Goal: Task Accomplishment & Management: Use online tool/utility

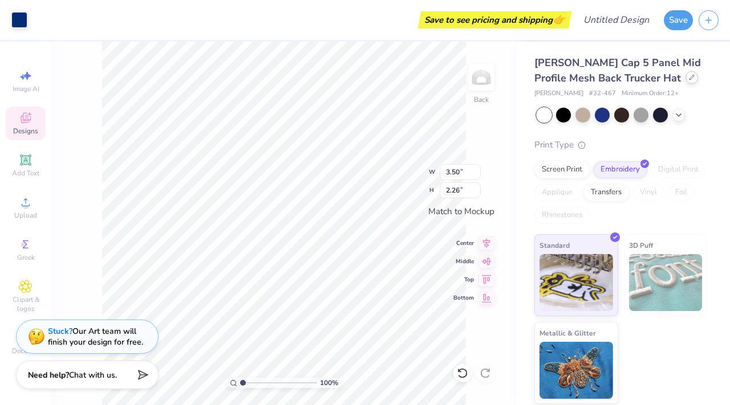
click at [689, 78] on icon at bounding box center [692, 78] width 6 height 6
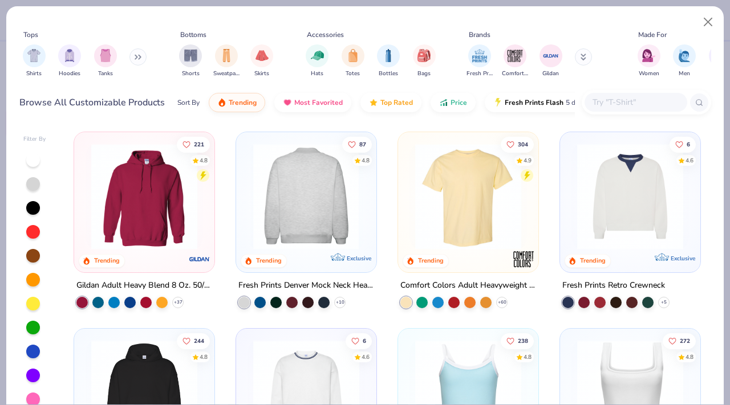
click at [345, 205] on img at bounding box center [305, 197] width 117 height 106
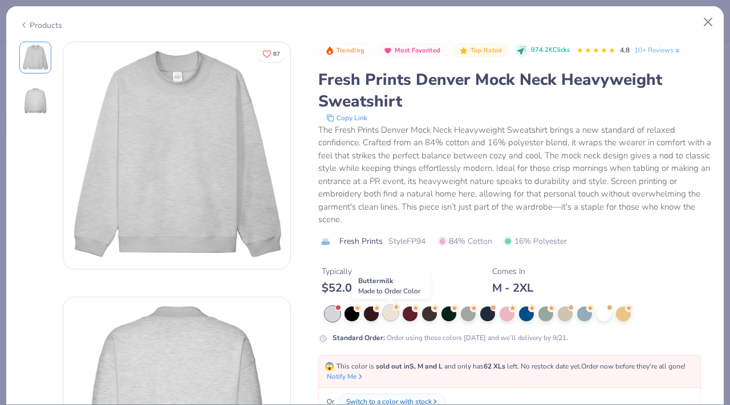
click at [392, 318] on div at bounding box center [390, 313] width 15 height 15
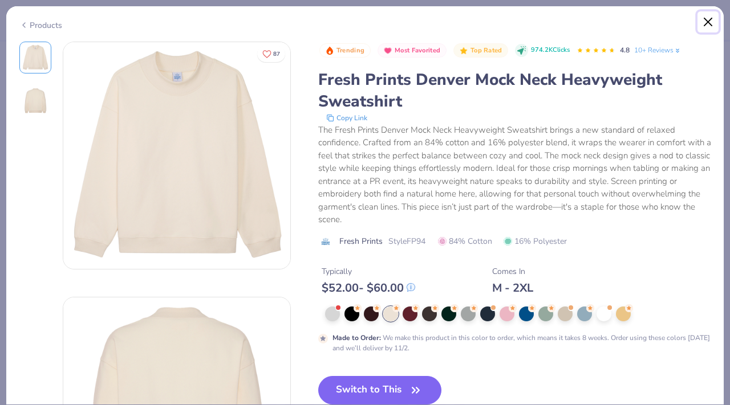
click at [709, 23] on button "Close" at bounding box center [708, 22] width 22 height 22
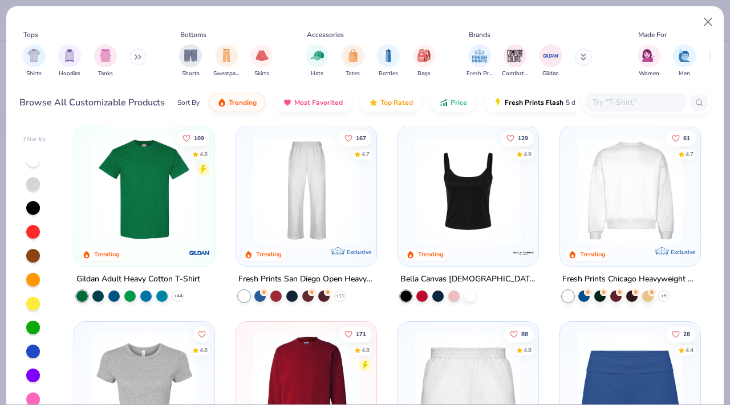
scroll to position [399, 0]
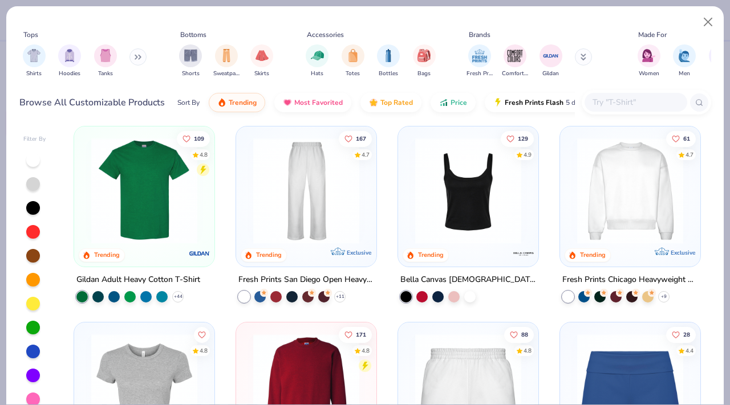
click at [628, 197] on img at bounding box center [629, 190] width 117 height 106
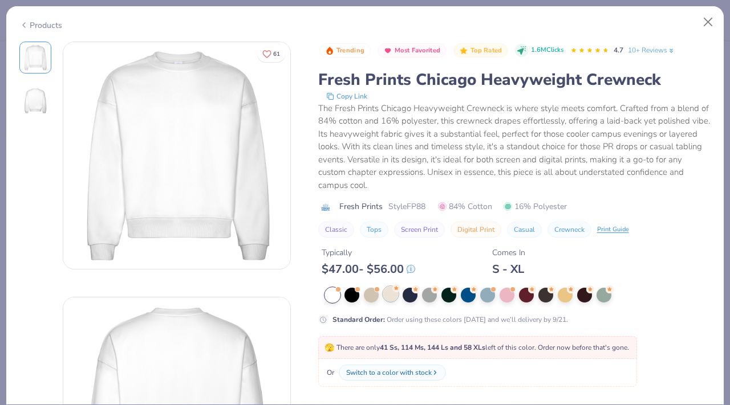
click at [388, 295] on div at bounding box center [390, 294] width 15 height 15
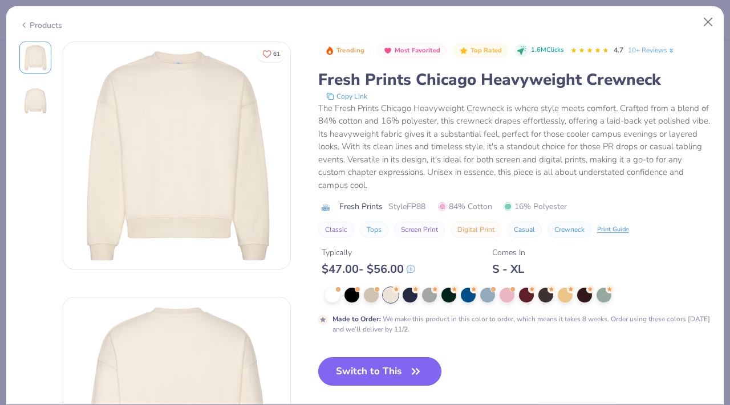
click at [366, 372] on button "Switch to This" at bounding box center [380, 372] width 124 height 29
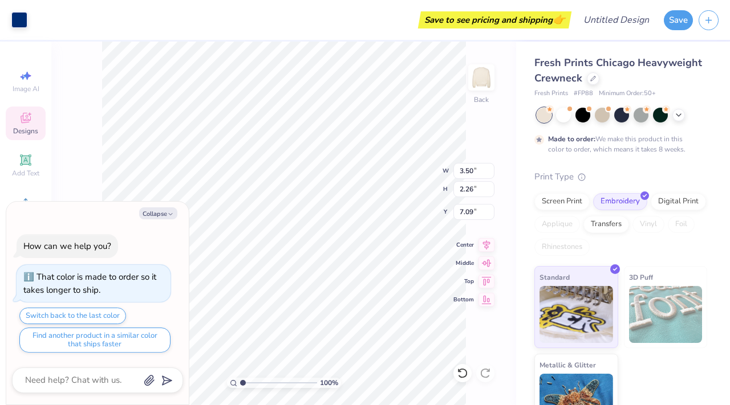
type textarea "x"
type input "9.22"
type input "5.96"
type input "3.39"
type textarea "x"
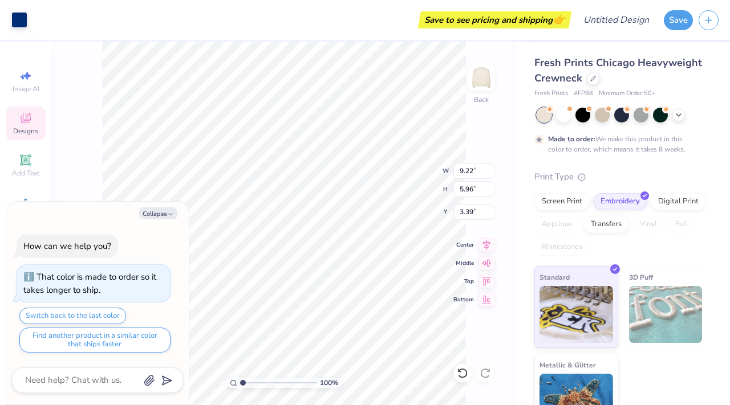
type input "4.82"
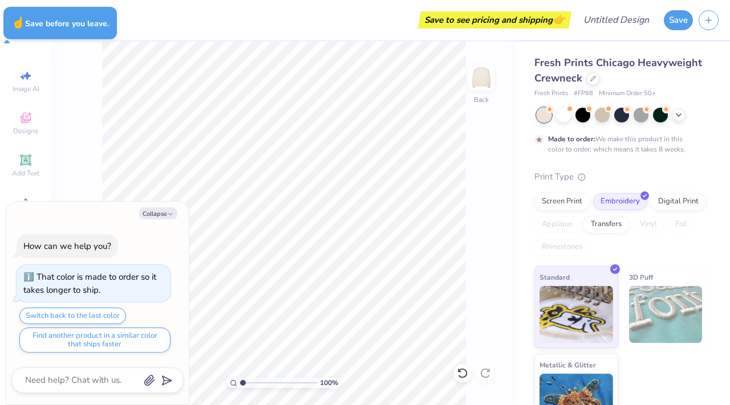
type textarea "x"
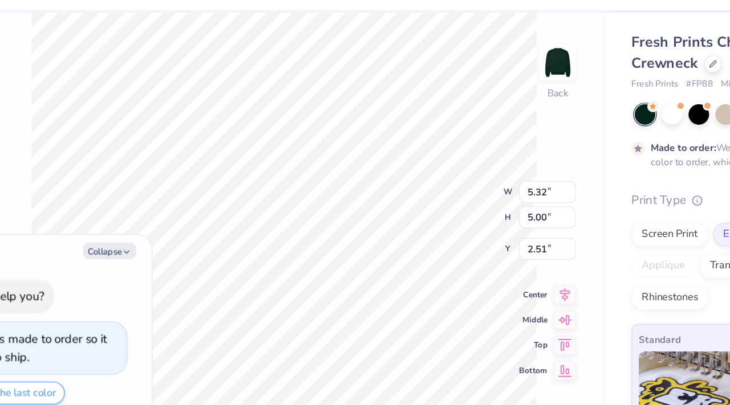
type textarea "x"
type input "7.86"
type input "7.38"
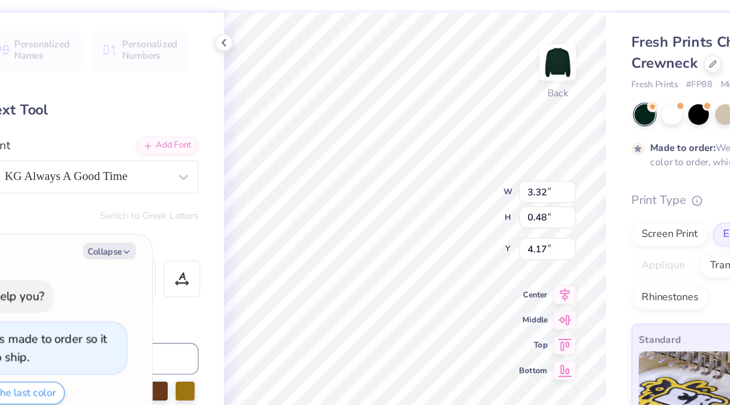
type textarea "x"
type textarea "Tau Phi"
type textarea "x"
type textarea "Tau Phi"
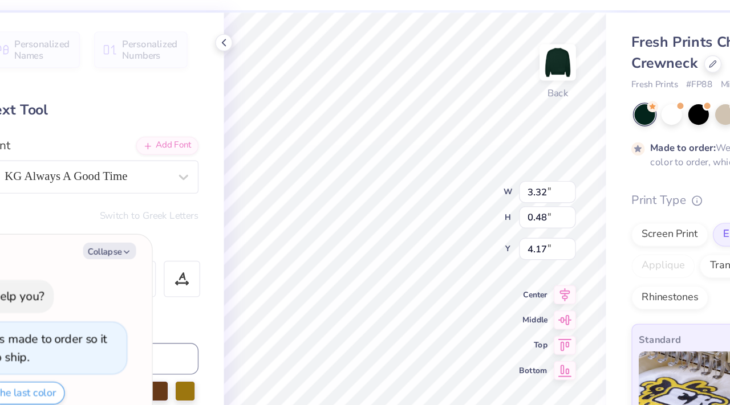
type textarea "x"
type textarea "Ta Phi"
type textarea "x"
type textarea "T Phi"
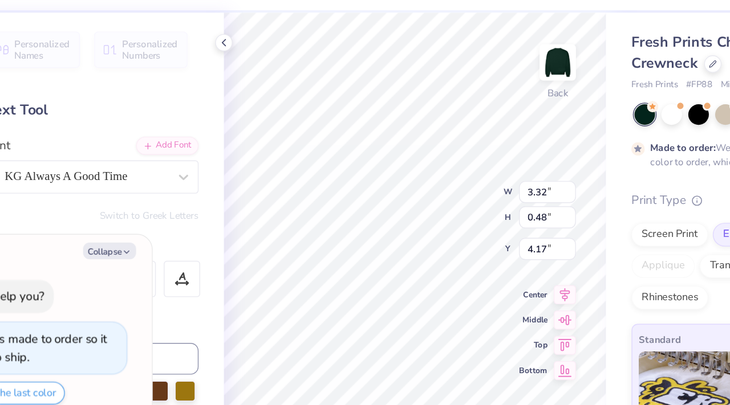
type textarea "x"
type textarea "T Ph"
type textarea "x"
type textarea "T P"
type textarea "x"
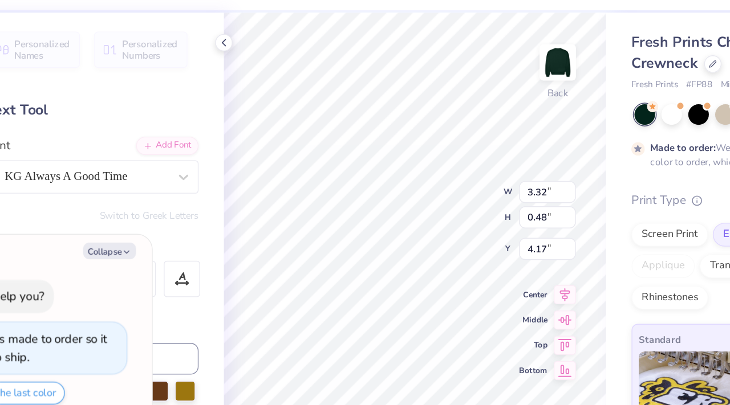
type textarea "T"
type textarea "x"
type textarea "T"
type textarea "x"
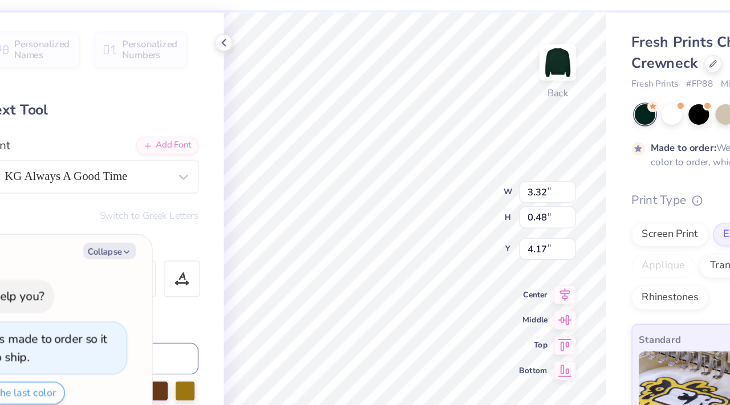
type textarea "C"
type textarea "x"
type textarea "C-"
type textarea "x"
type textarea "C-s"
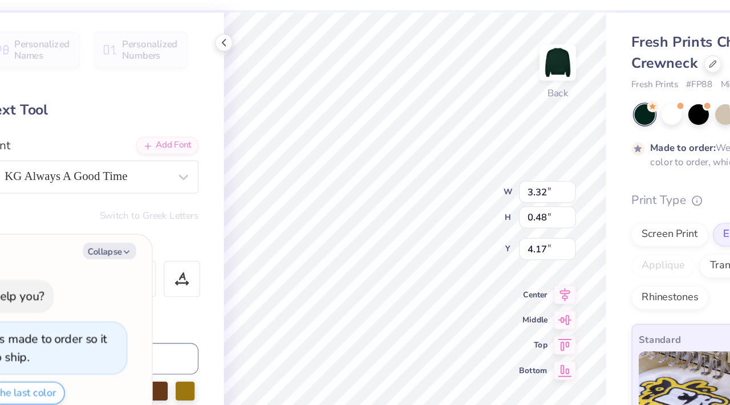
type textarea "x"
type textarea "C-se"
type textarea "x"
type textarea "C-ses"
type textarea "x"
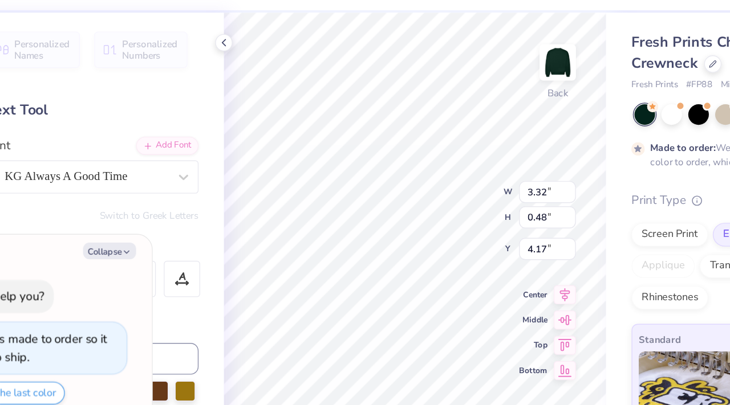
type textarea "C-sesh"
type textarea "x"
type input "5.03"
type input "0.59"
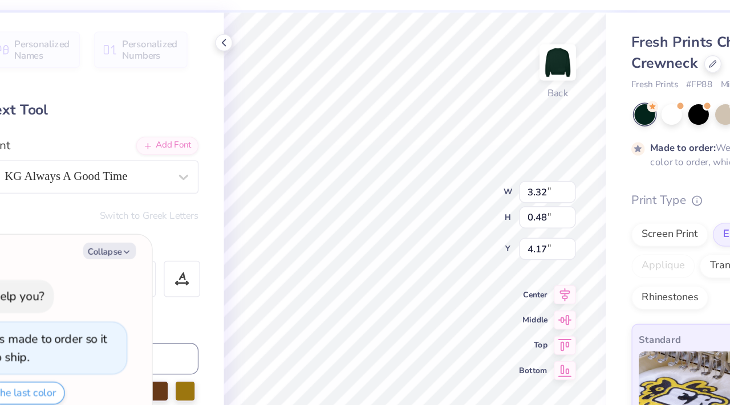
type input "4.90"
type textarea "x"
type textarea "Weekend"
type textarea "x"
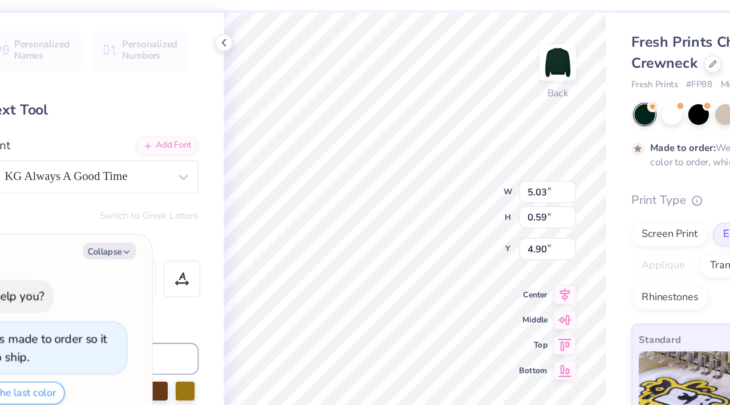
type textarea "S"
type textarea "x"
type textarea "SA"
type textarea "x"
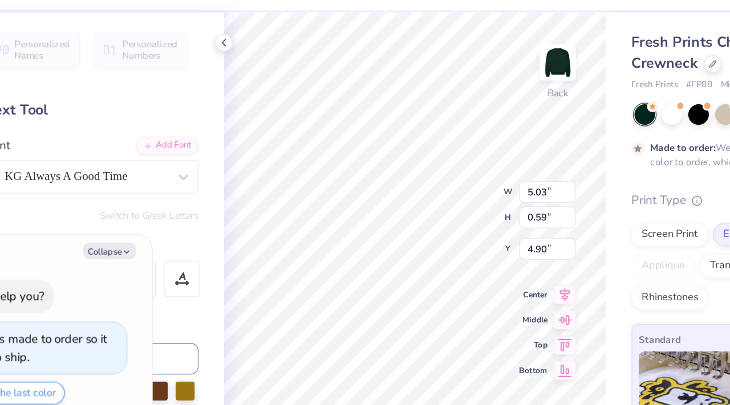
type textarea "SAE"
type textarea "x"
type textarea "SAE"
type textarea "x"
type input "4.88"
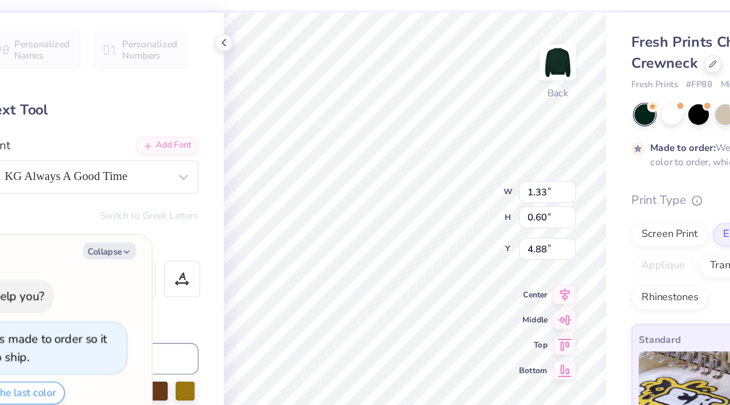
type textarea "x"
type textarea "S"
type textarea "x"
type textarea "SA"
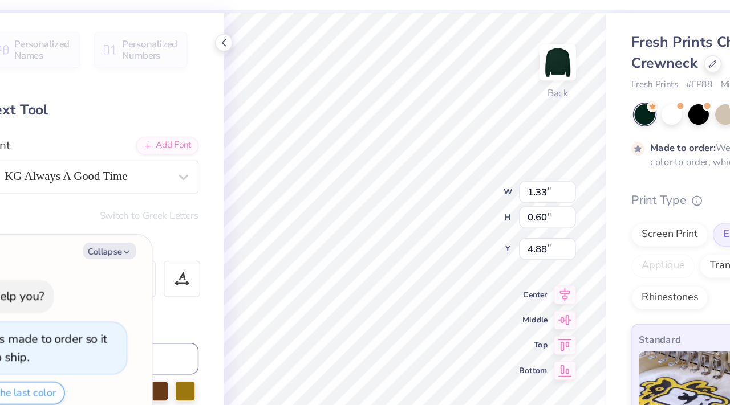
type textarea "x"
type textarea "SAE"
type textarea "x"
type textarea "SAE"
type textarea "x"
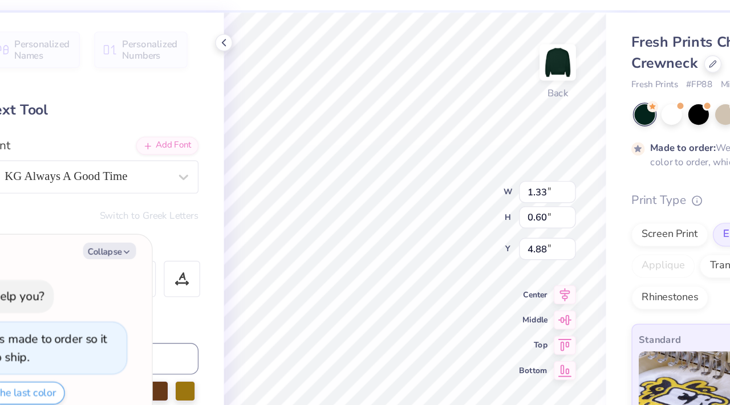
type textarea "SAE C"
type textarea "x"
type textarea "SAE C-"
type textarea "x"
type textarea "SAE C-s"
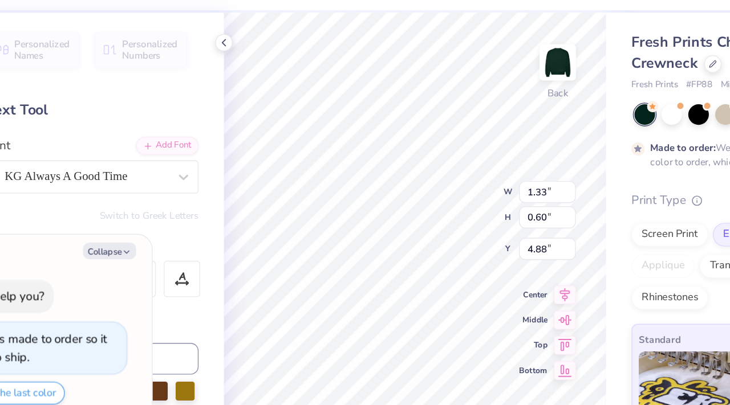
type textarea "x"
type textarea "SAE C-se"
type textarea "x"
type textarea "SAE C-ses"
type textarea "x"
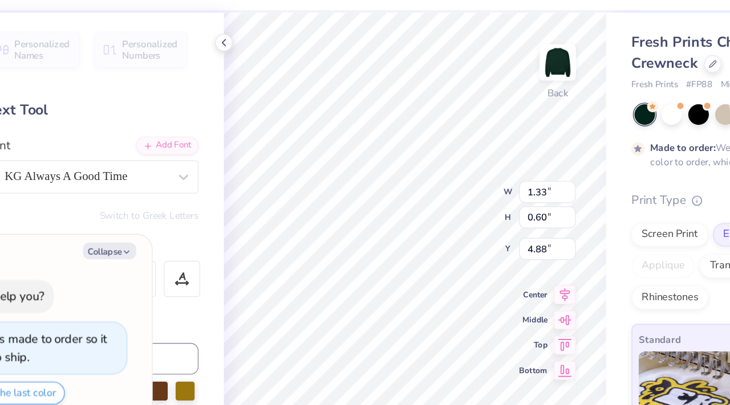
type textarea "SAE C-sesh"
type textarea "x"
type input "7.86"
type input "7.38"
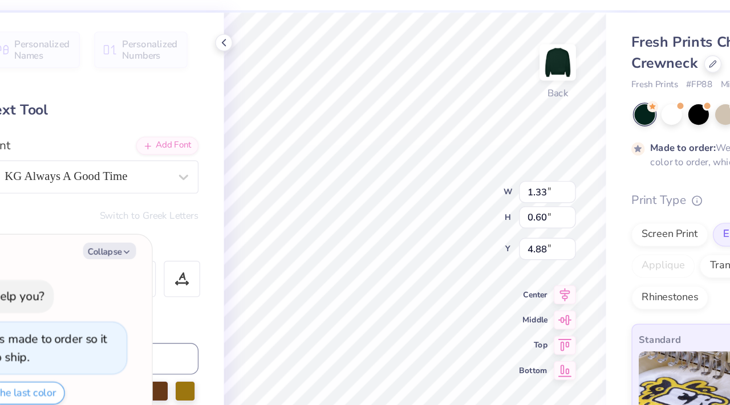
type input "2.51"
type textarea "x"
type input "1.42"
type input "0.43"
type input "4.20"
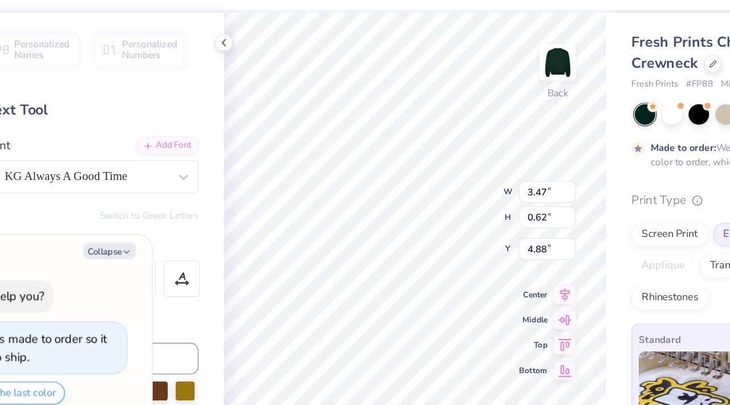
type textarea "x"
type input "4.56"
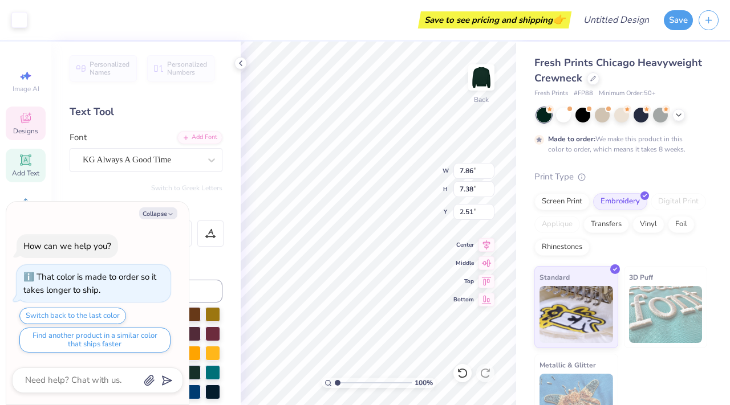
type textarea "x"
type input "6.77"
type input "6.35"
type input "3.54"
type textarea "x"
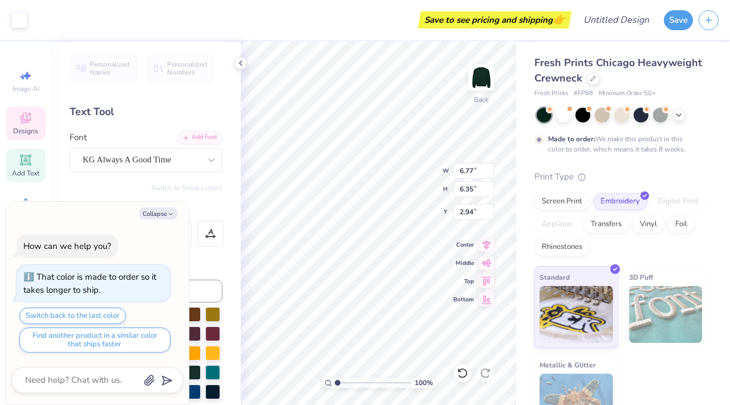
type input "3.00"
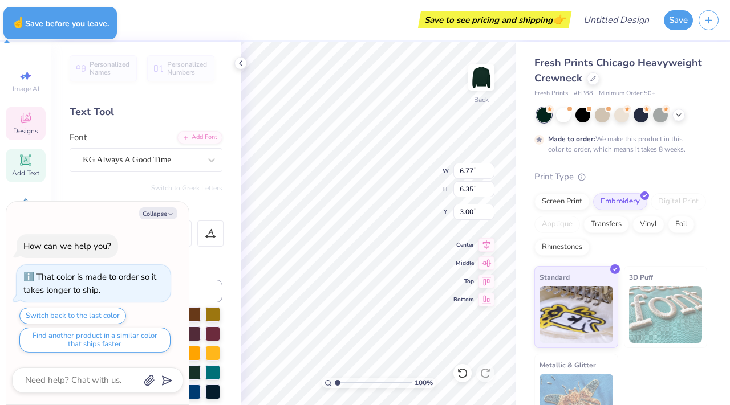
type textarea "x"
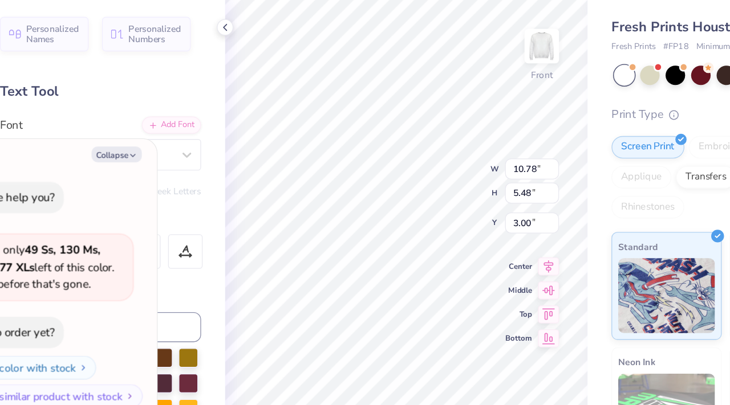
type textarea "x"
type textarea "S"
type textarea "x"
type textarea "SA"
type textarea "x"
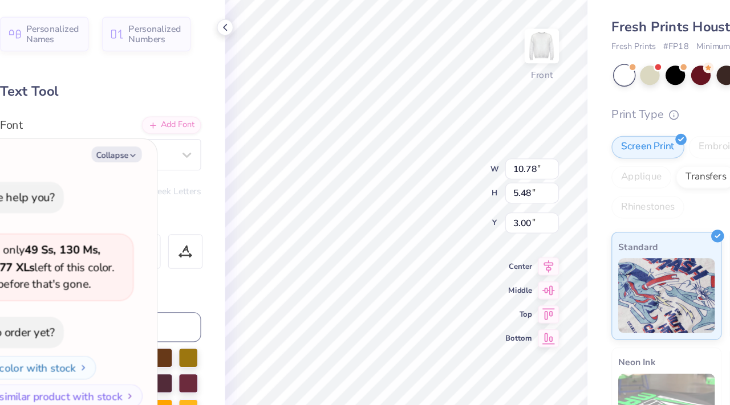
type textarea "SAE"
type textarea "x"
type input "7.81"
type input "9.76"
type input "3.76"
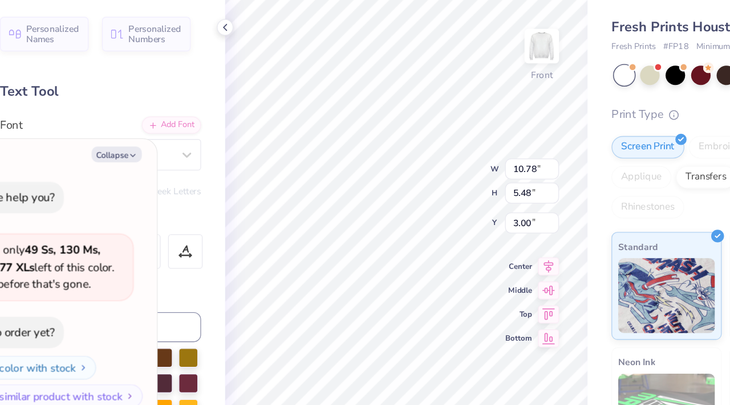
type textarea "x"
type textarea "S"
type textarea "x"
type textarea "SA"
type textarea "x"
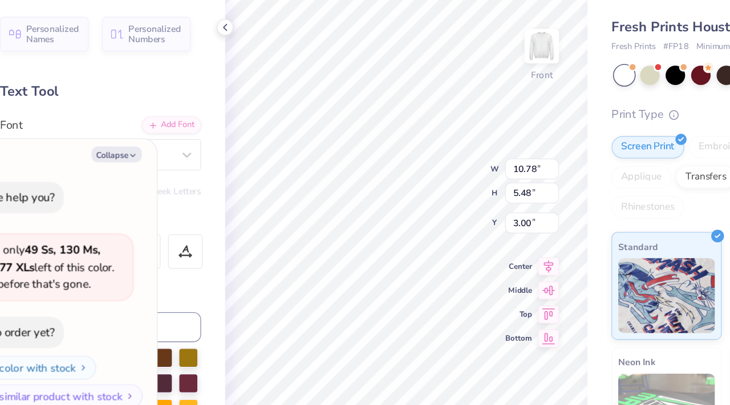
type textarea "SAE"
type textarea "x"
type input "4.33"
type input "2.01"
type input "12.99"
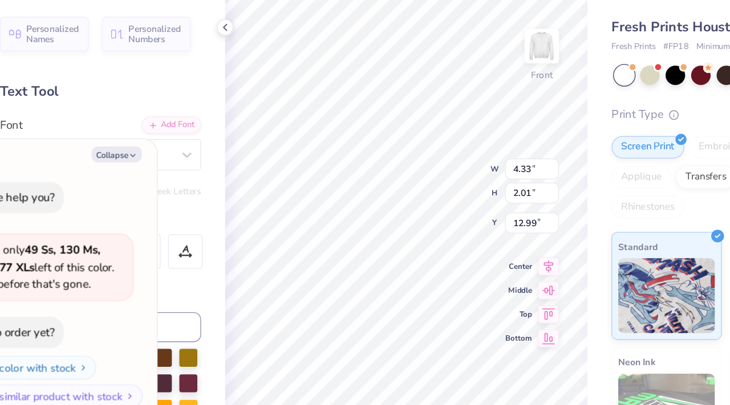
type textarea "x"
type textarea "S"
type textarea "x"
type textarea "Se"
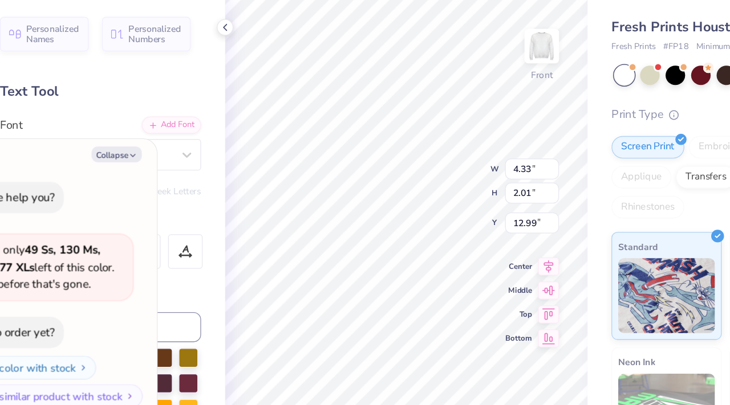
type textarea "x"
type textarea "Sesh"
type textarea "x"
type textarea "Ses"
type textarea "x"
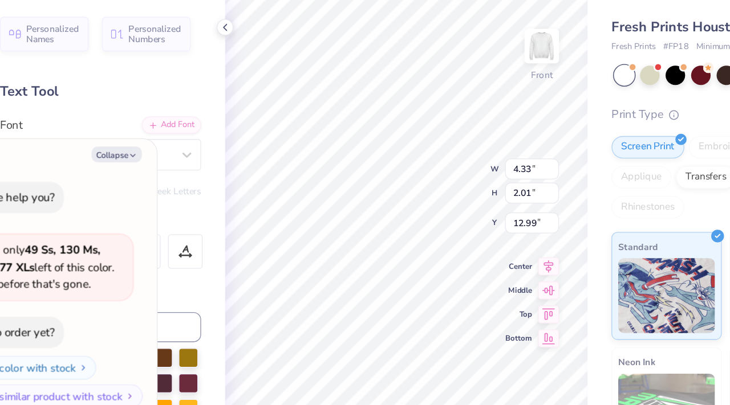
type textarea "Se"
type textarea "x"
type textarea "S"
type textarea "x"
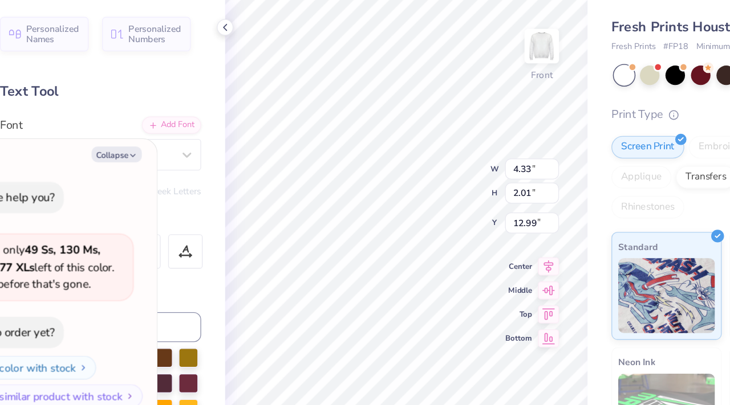
type input "9.24"
type input "2.66"
type input "10.96"
type textarea "x"
type textarea "C"
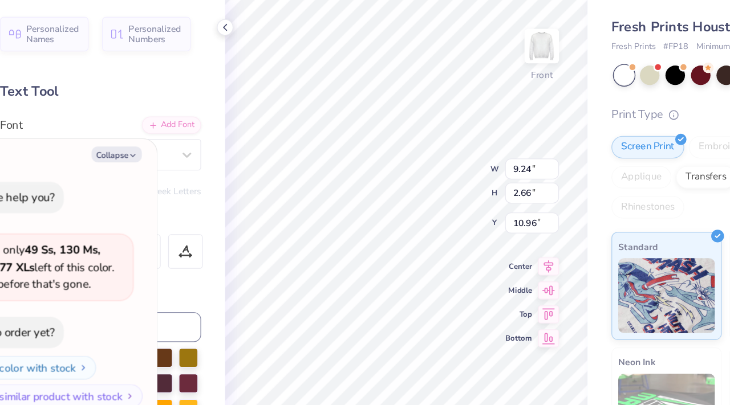
type textarea "x"
type textarea "C-"
type textarea "x"
type textarea "C-s"
type textarea "x"
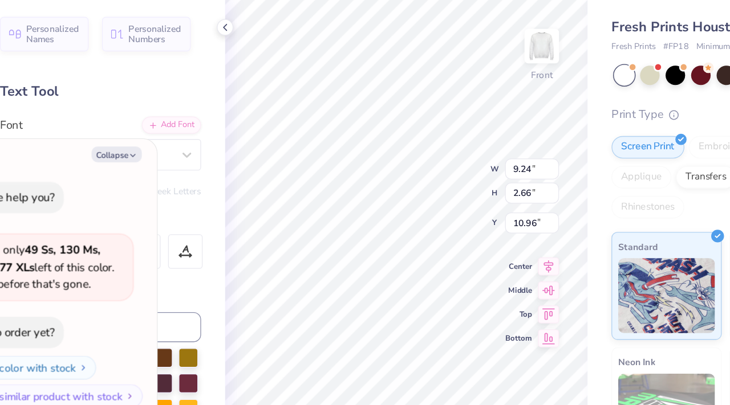
type textarea "C-se"
type textarea "x"
type textarea "C-ses"
type textarea "x"
type textarea "C-sesh"
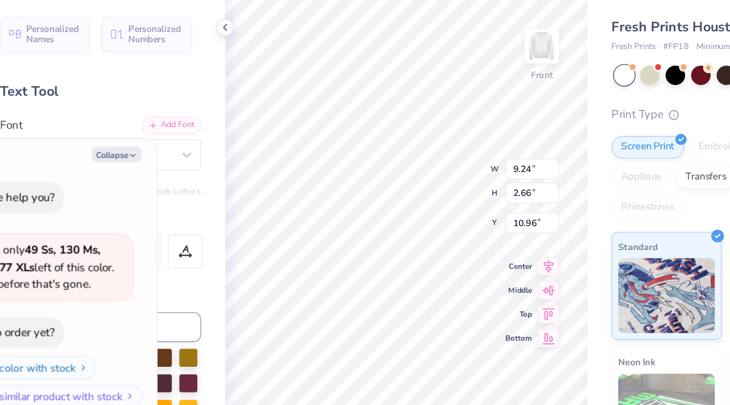
scroll to position [0, 1]
type textarea "x"
type input "11.10"
type textarea "x"
type input "11.14"
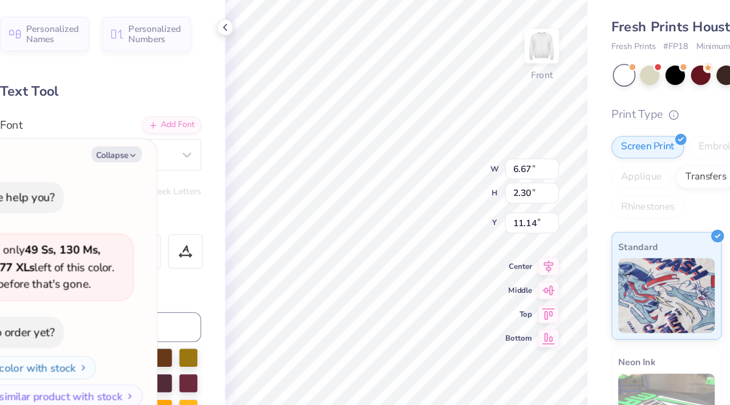
type textarea "x"
type input "9.24"
type input "2.66"
type input "10.96"
type textarea "x"
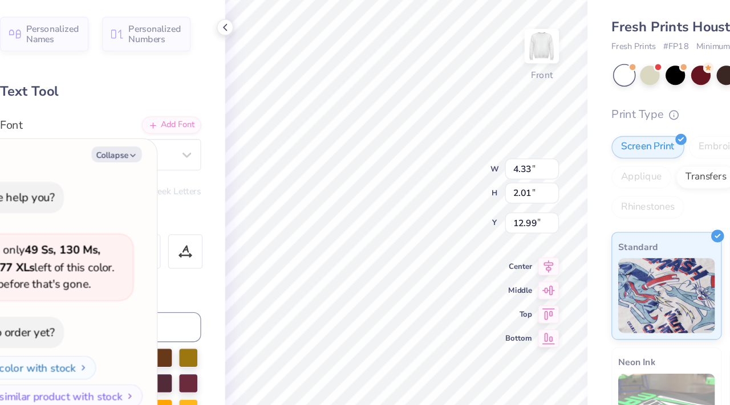
type textarea "2"
type textarea "x"
type textarea "20"
type textarea "x"
type textarea "202"
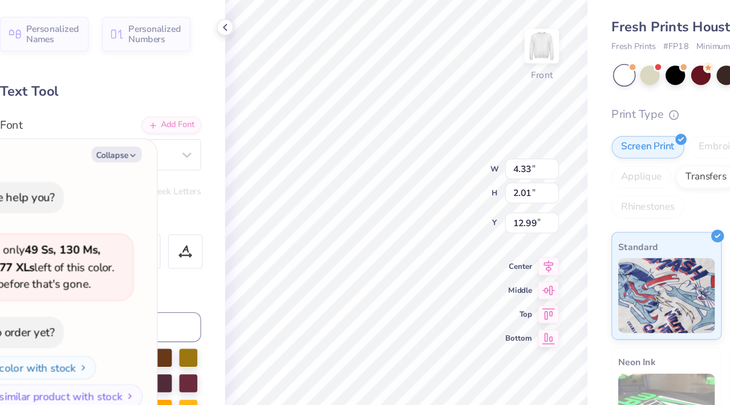
type textarea "x"
type textarea "2024"
type textarea "x"
type textarea "202"
type textarea "x"
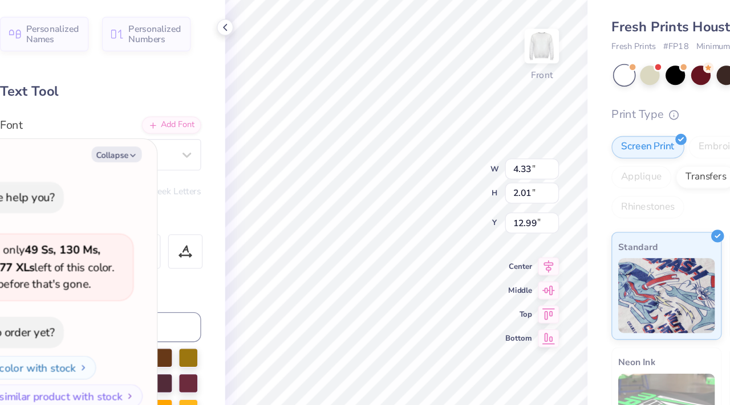
type textarea "2025"
type textarea "x"
type input "9.24"
type input "2.66"
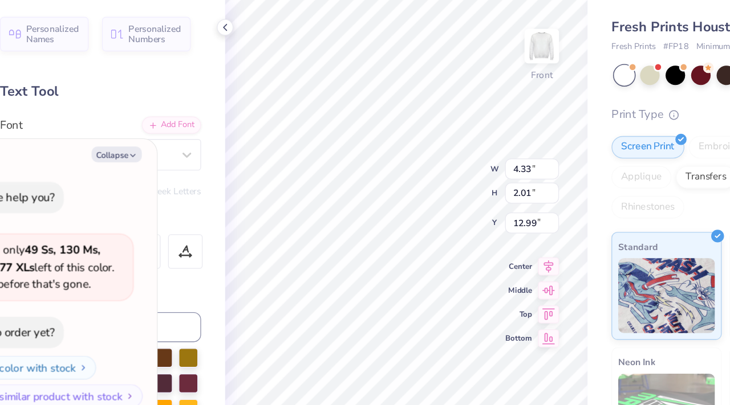
type input "10.96"
type textarea "x"
type textarea "C"
type textarea "x"
type textarea "C-"
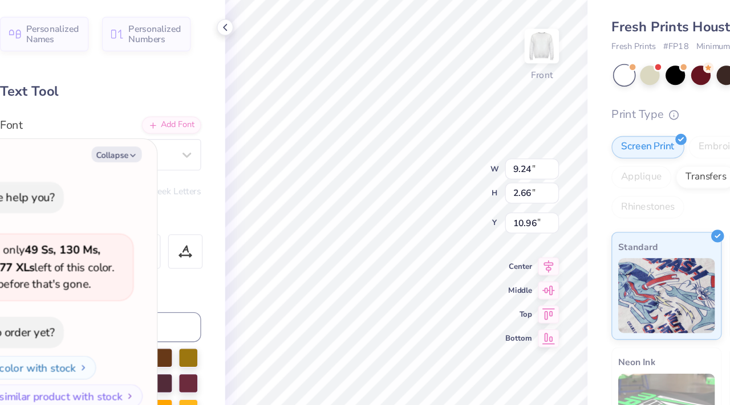
type textarea "x"
type textarea "C-s"
type textarea "x"
type textarea "C-se"
type textarea "x"
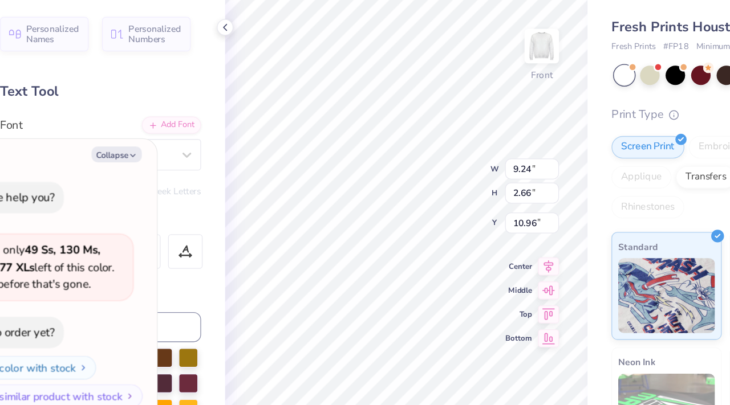
type textarea "C-sesh"
type textarea "x"
type input "5.44"
type textarea "x"
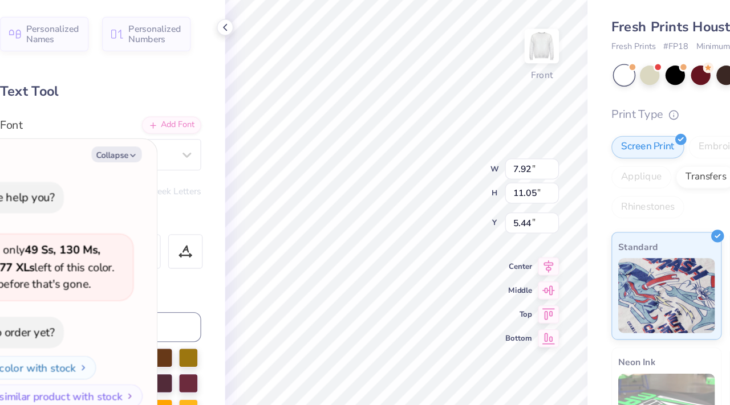
type input "5.74"
type textarea "x"
type input "0.81"
type textarea "x"
type input "6.20"
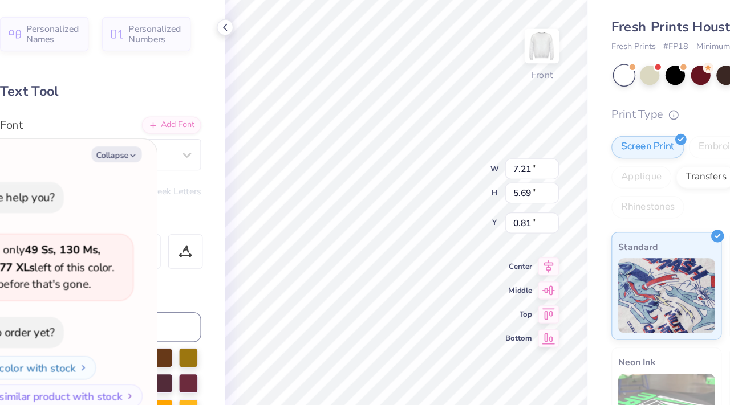
type input "6.44"
type input "3.97"
type textarea "x"
type input "5.14"
type textarea "x"
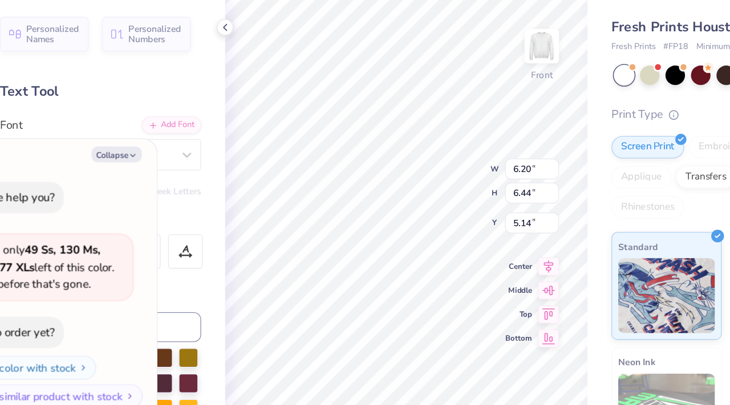
type input "7.21"
type input "5.69"
type input "0.81"
type textarea "x"
type input "3.66"
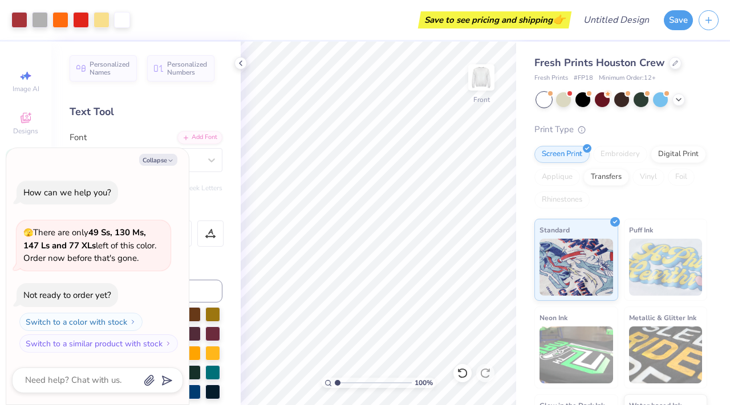
type textarea "x"
